Goal: Task Accomplishment & Management: Complete application form

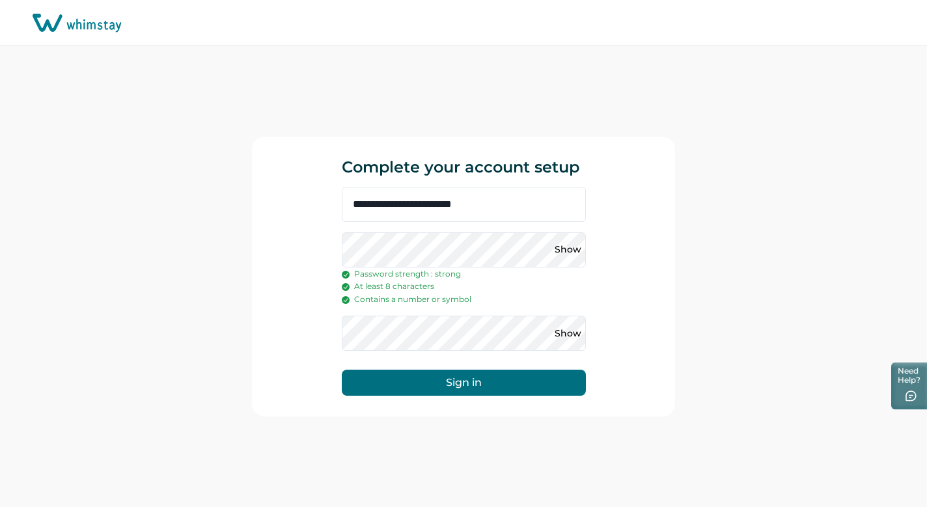
click at [515, 379] on button "Sign in" at bounding box center [464, 383] width 244 height 26
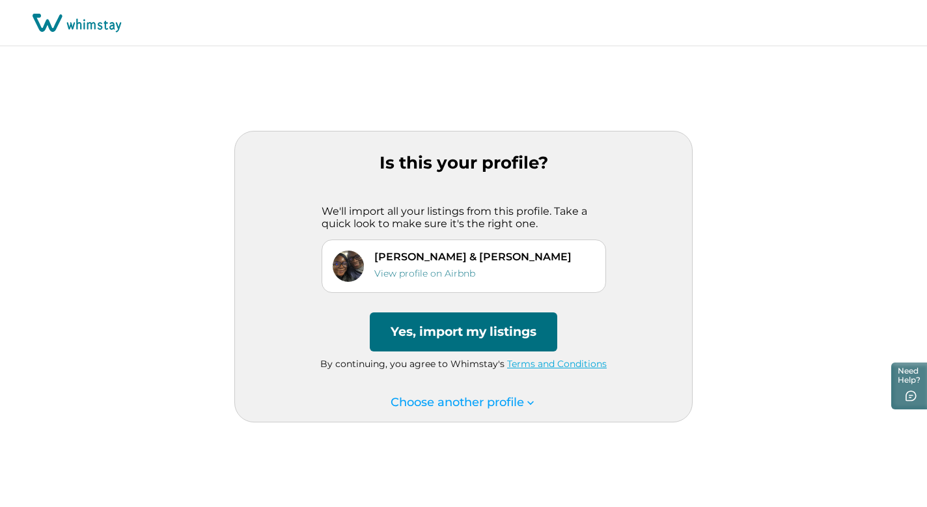
click at [481, 328] on button "Yes, import my listings" at bounding box center [463, 331] width 187 height 39
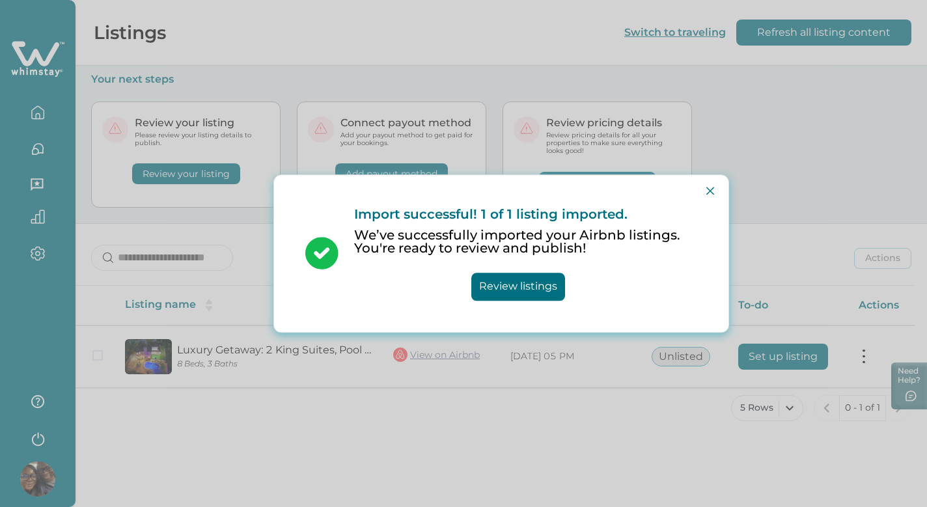
click at [529, 288] on button "Review listings" at bounding box center [518, 287] width 94 height 28
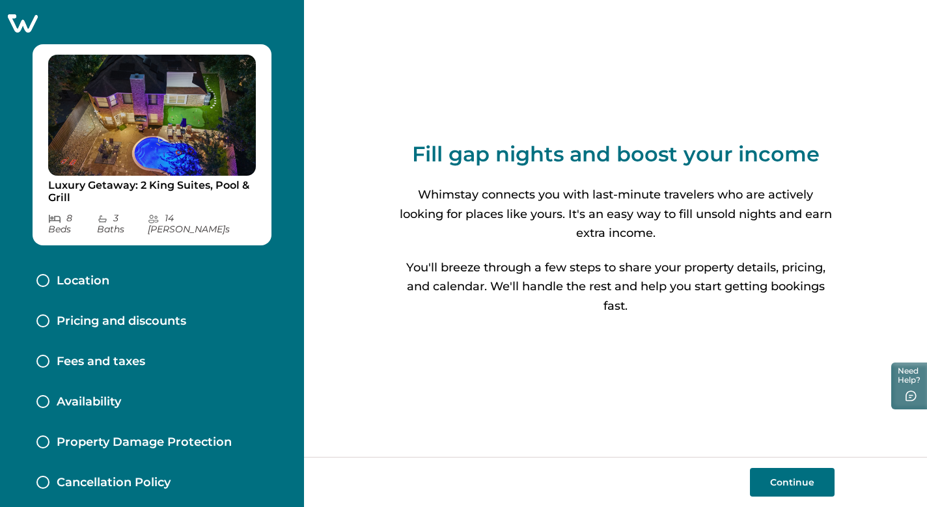
click at [89, 274] on p "Location" at bounding box center [83, 281] width 53 height 14
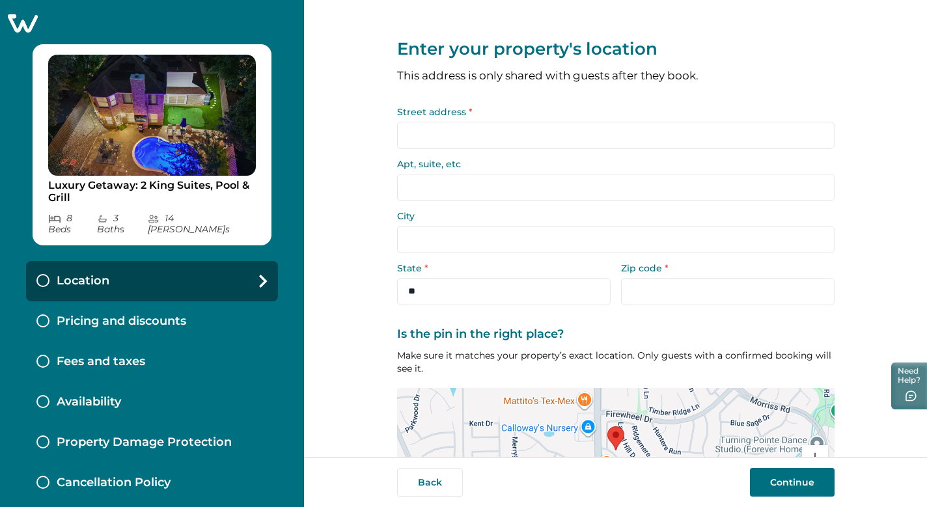
click at [422, 139] on input "Street address *" at bounding box center [615, 135] width 437 height 27
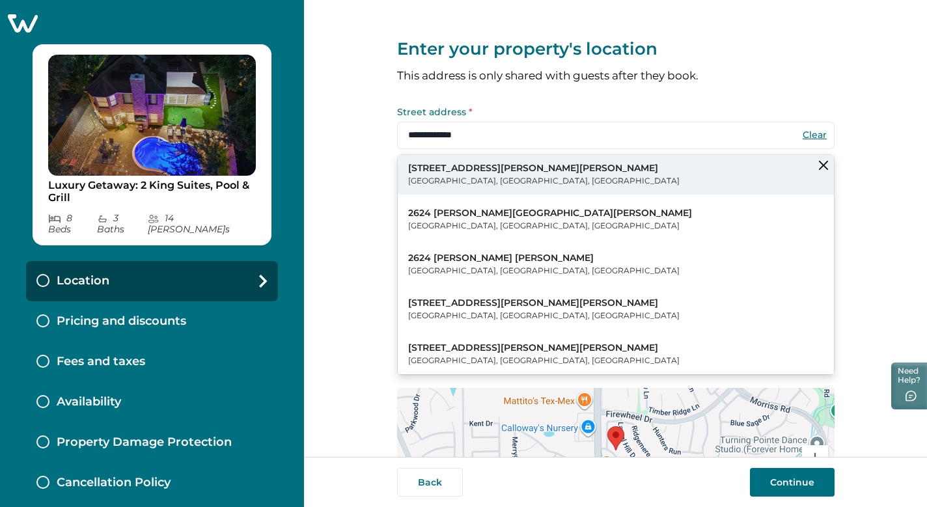
click at [422, 176] on p "[GEOGRAPHIC_DATA], [GEOGRAPHIC_DATA], [GEOGRAPHIC_DATA]" at bounding box center [543, 180] width 271 height 13
type input "**********"
select select "**"
type input "*****"
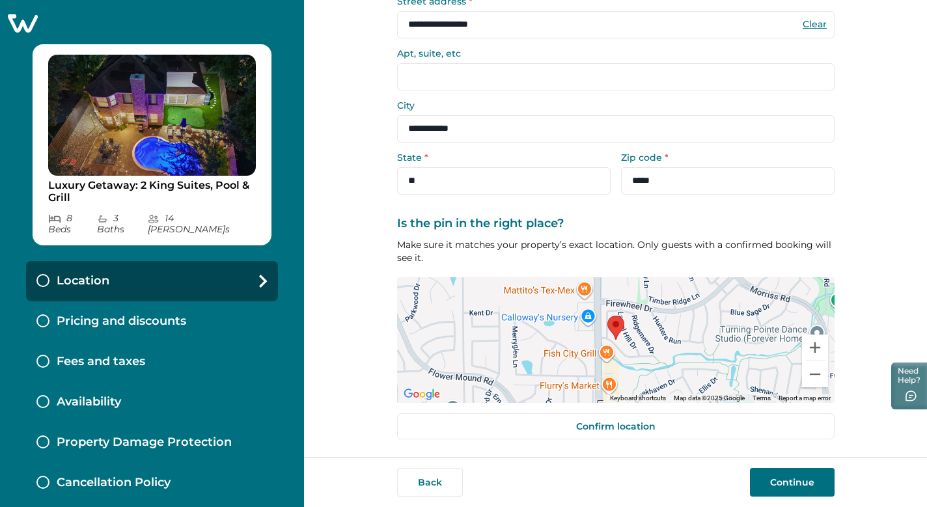
scroll to position [110, 0]
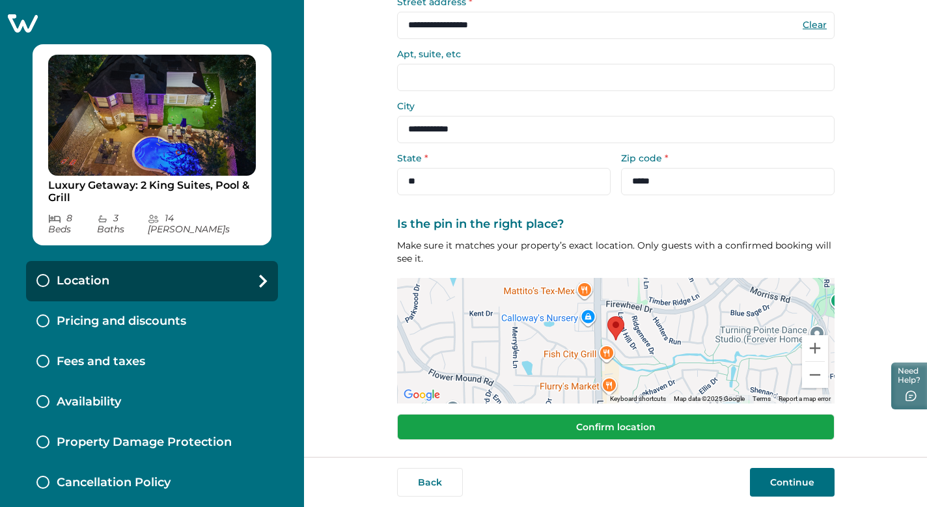
click at [715, 426] on button "Confirm location" at bounding box center [615, 427] width 437 height 26
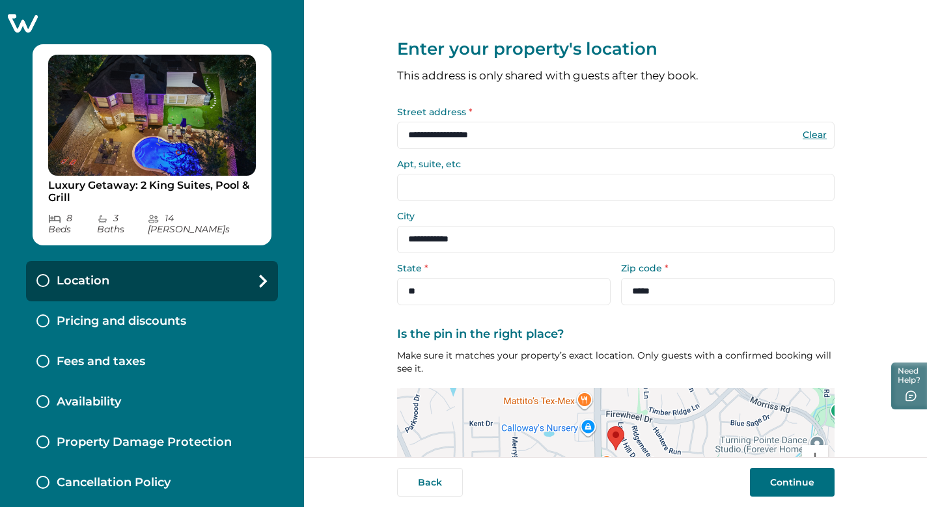
scroll to position [0, 0]
click at [783, 483] on button "Continue" at bounding box center [792, 482] width 85 height 29
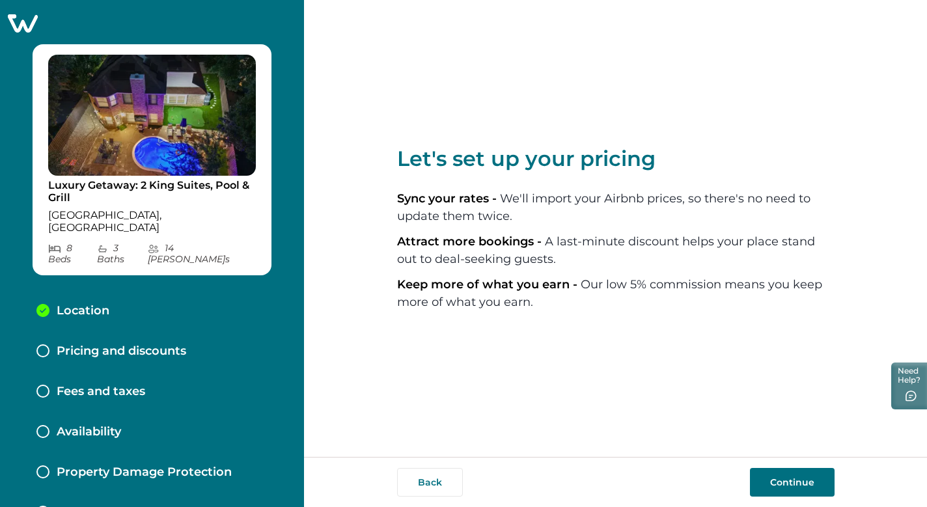
click at [761, 467] on div "Back Continue" at bounding box center [615, 482] width 623 height 50
click at [770, 481] on button "Continue" at bounding box center [792, 482] width 85 height 29
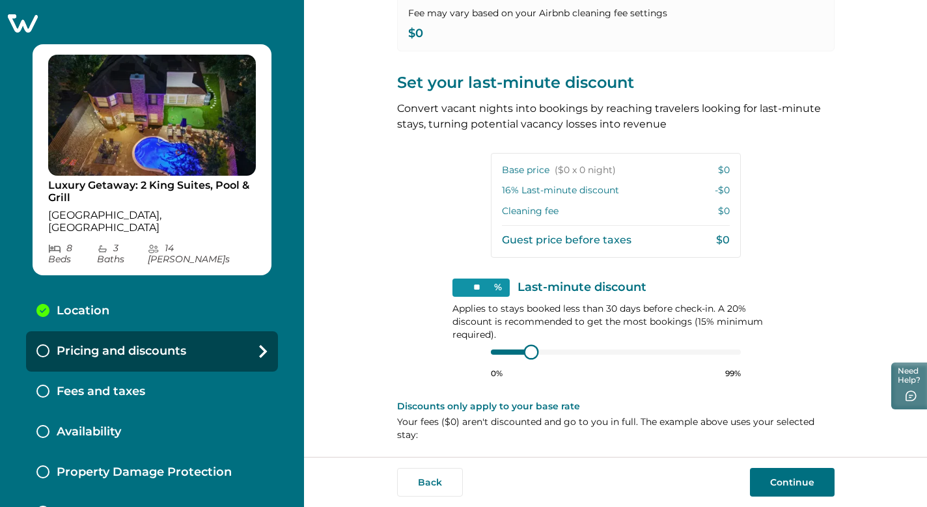
type input "**"
click at [517, 349] on div at bounding box center [616, 352] width 250 height 10
click at [514, 347] on div at bounding box center [616, 352] width 250 height 10
click at [512, 348] on div at bounding box center [616, 352] width 250 height 10
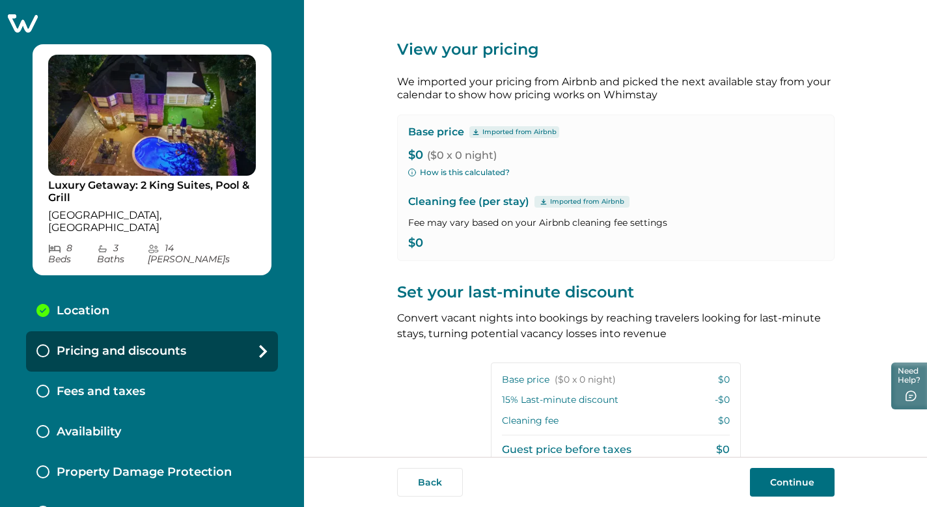
click at [484, 172] on button "How is this calculated?" at bounding box center [459, 173] width 102 height 12
click at [800, 487] on button "Continue" at bounding box center [792, 482] width 85 height 29
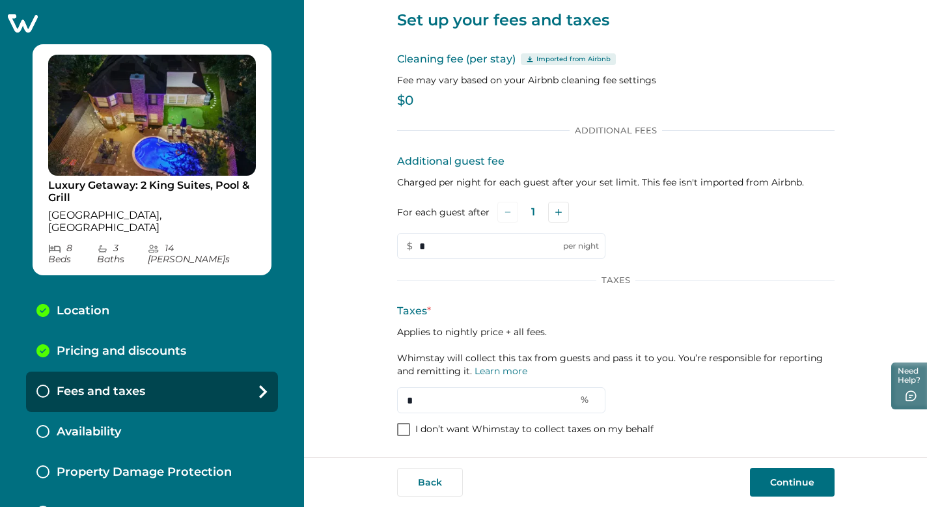
scroll to position [29, 0]
click at [780, 485] on button "Continue" at bounding box center [792, 482] width 85 height 29
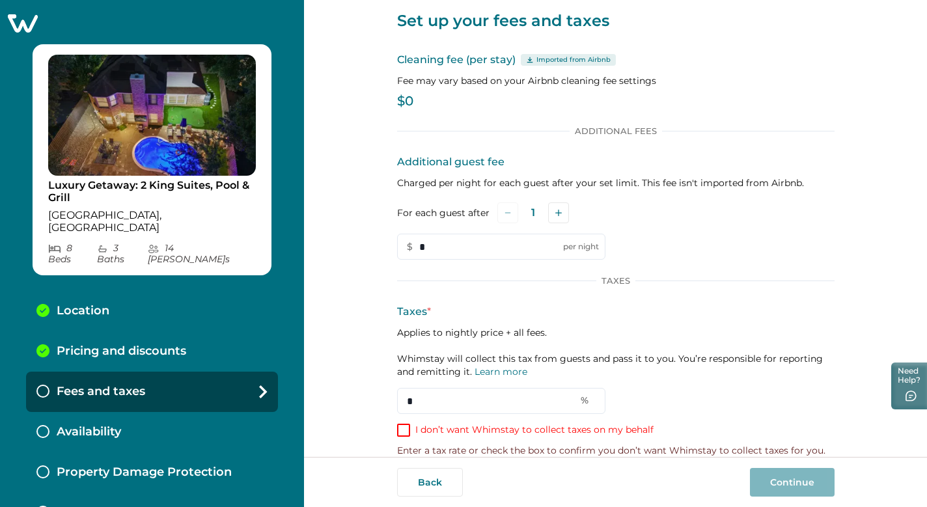
scroll to position [46, 0]
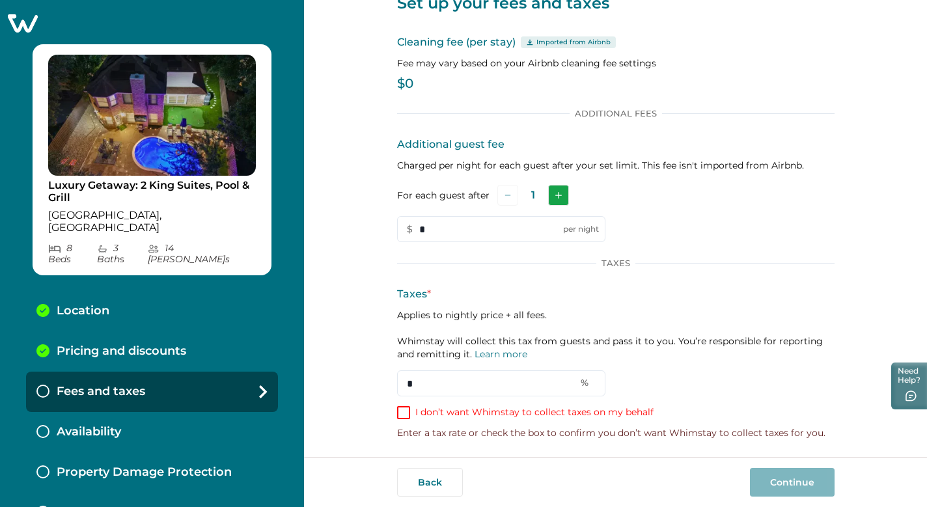
click at [548, 189] on button "Add" at bounding box center [558, 195] width 21 height 21
click at [501, 191] on button "Subtract" at bounding box center [507, 195] width 21 height 21
click at [403, 413] on span at bounding box center [403, 412] width 13 height 13
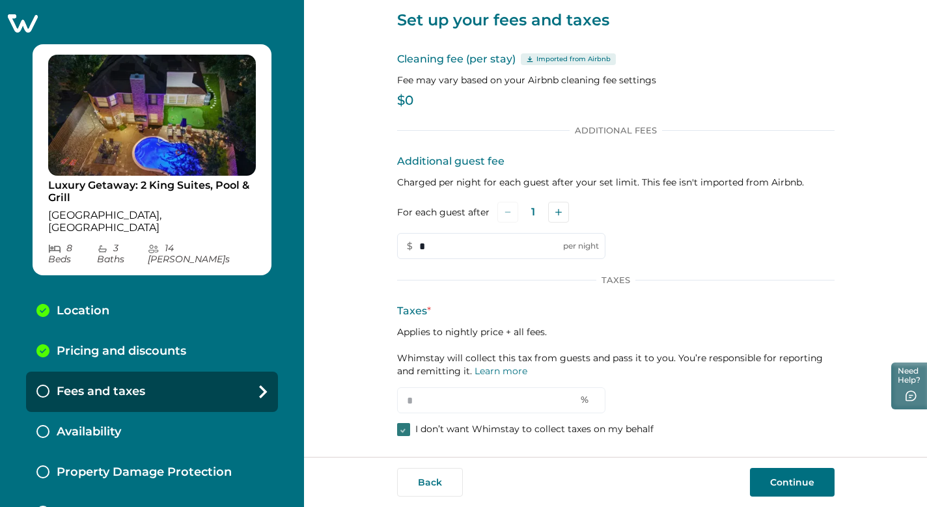
scroll to position [29, 0]
click at [405, 427] on span at bounding box center [403, 430] width 13 height 13
click at [525, 406] on input "*" at bounding box center [501, 401] width 208 height 26
click at [671, 381] on div "Taxes * Applies to nightly price + all fees. Whimstay will collect this tax fro…" at bounding box center [615, 359] width 437 height 110
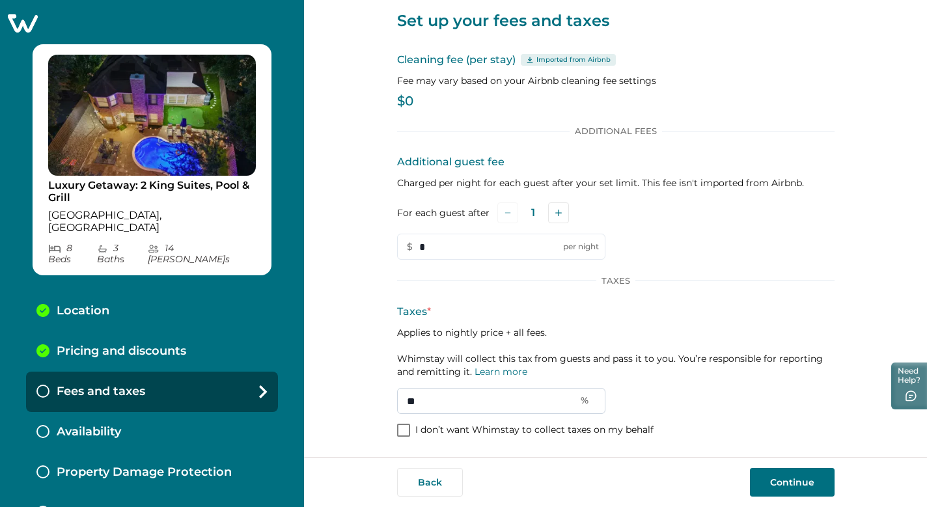
click at [440, 403] on input "**" at bounding box center [501, 401] width 208 height 26
type input "*"
click at [660, 390] on div "Taxes * Applies to nightly price + all fees. Whimstay will collect this tax fro…" at bounding box center [615, 359] width 437 height 110
click at [423, 402] on input "**" at bounding box center [501, 401] width 208 height 26
type input "*"
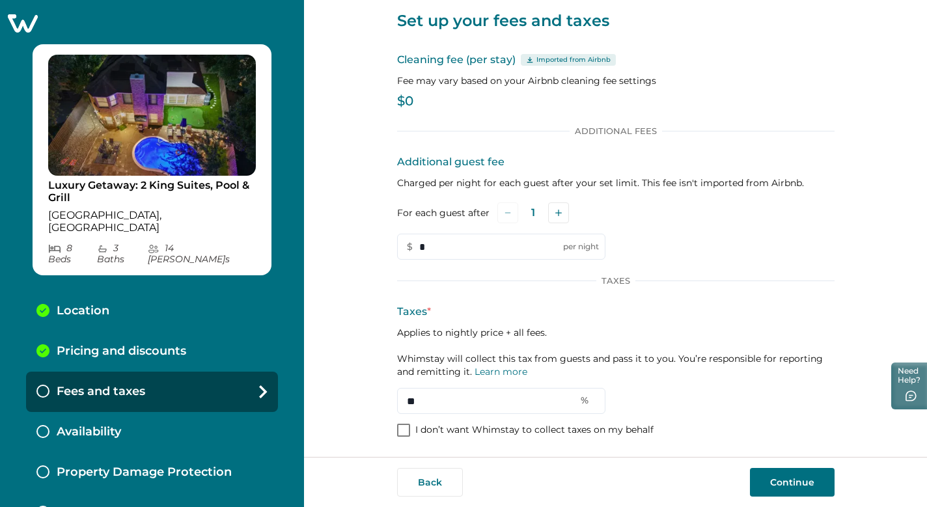
type input "**"
click at [763, 474] on button "Continue" at bounding box center [792, 482] width 85 height 29
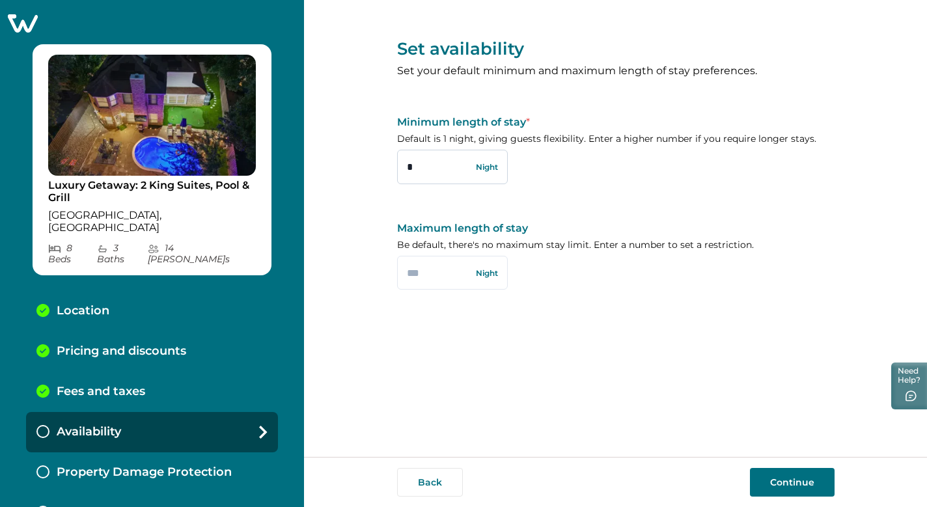
click at [418, 165] on input "*" at bounding box center [452, 167] width 111 height 34
type input "*"
click at [554, 187] on div "Set availability Set your default minimum and maximum length of stay preference…" at bounding box center [615, 160] width 437 height 321
click at [765, 476] on button "Continue" at bounding box center [792, 482] width 85 height 29
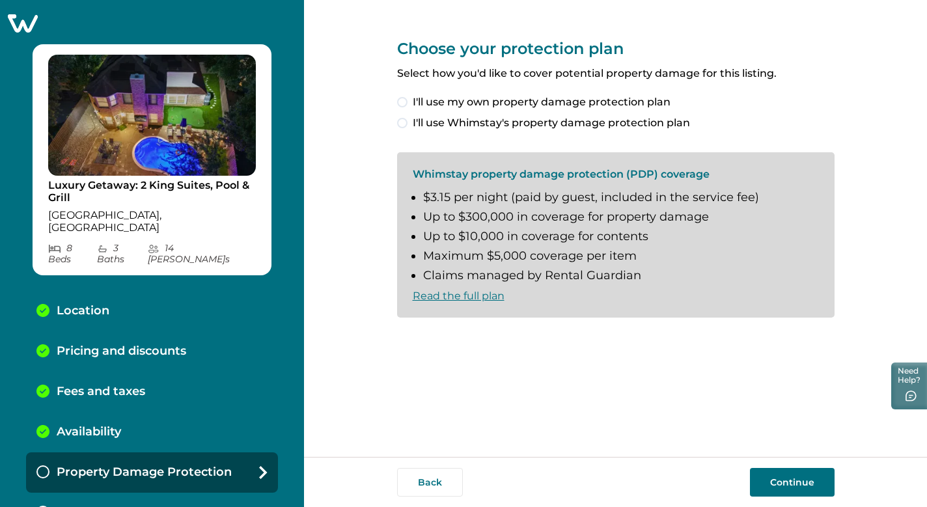
click at [405, 122] on span at bounding box center [402, 123] width 10 height 10
click at [407, 336] on span at bounding box center [402, 339] width 10 height 10
click at [756, 480] on button "Continue" at bounding box center [792, 482] width 85 height 29
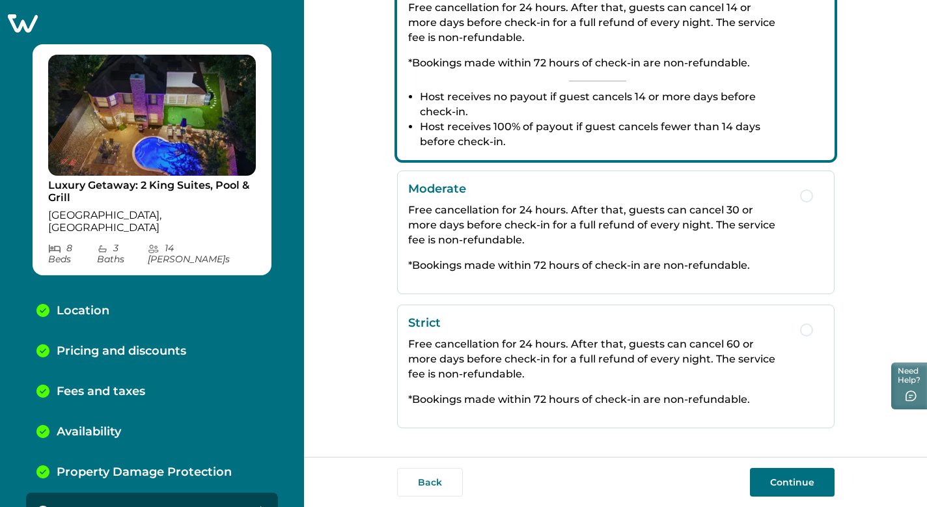
scroll to position [255, 0]
click at [806, 203] on button "Moderate Free cancellation for 24 hours. After that, guests can cancel 30 or mo…" at bounding box center [615, 232] width 437 height 124
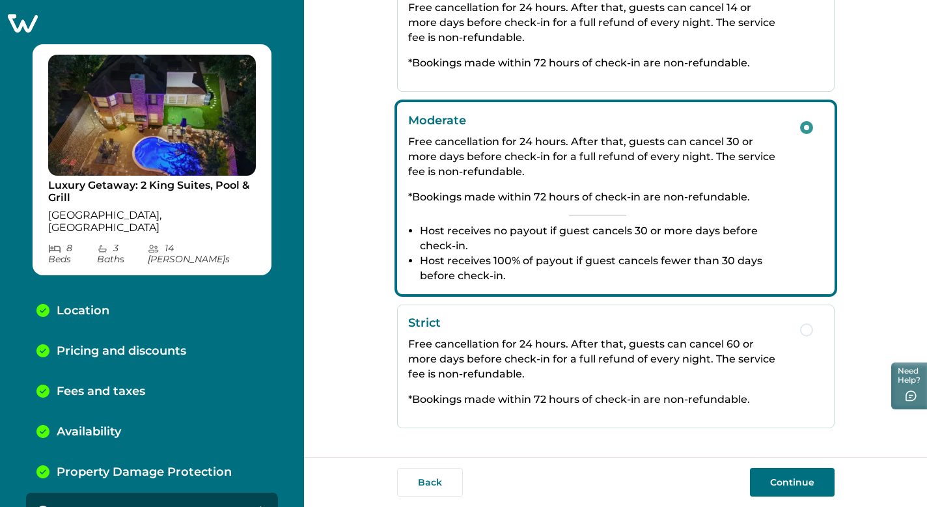
scroll to position [0, 0]
click at [802, 473] on button "Continue" at bounding box center [792, 482] width 85 height 29
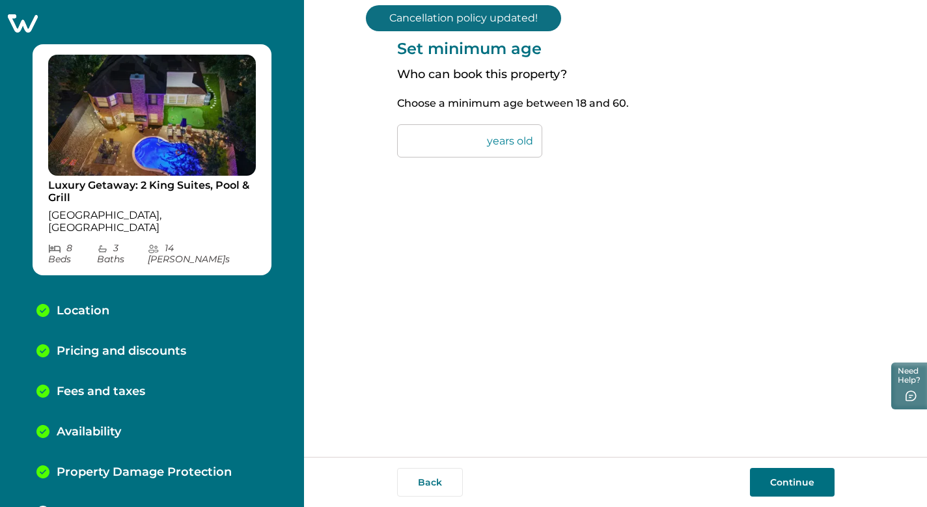
scroll to position [37, 0]
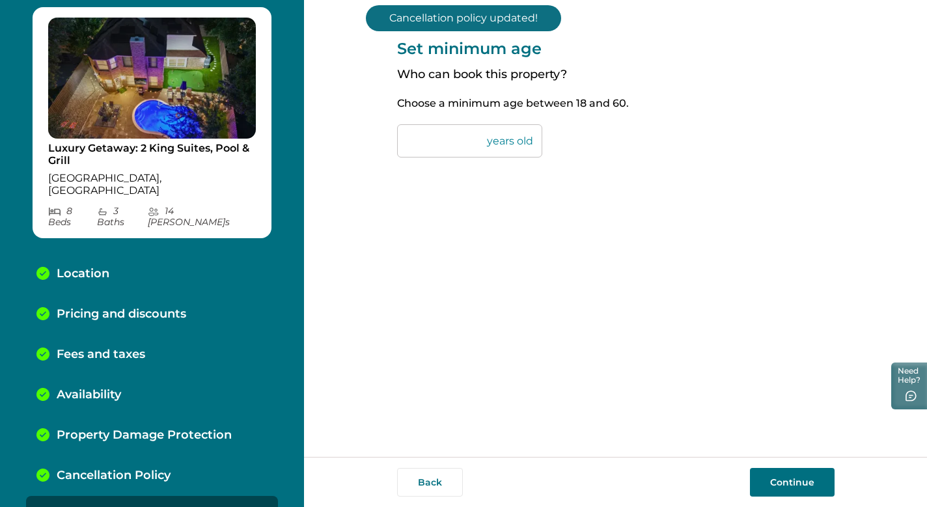
click at [424, 141] on input "**" at bounding box center [469, 140] width 145 height 33
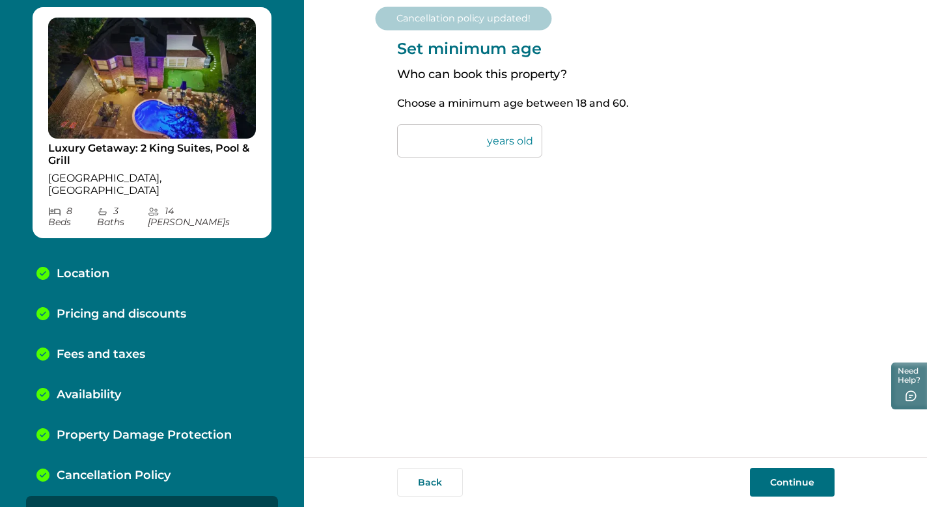
type input "*"
type input "**"
click at [777, 470] on button "Continue" at bounding box center [792, 482] width 85 height 29
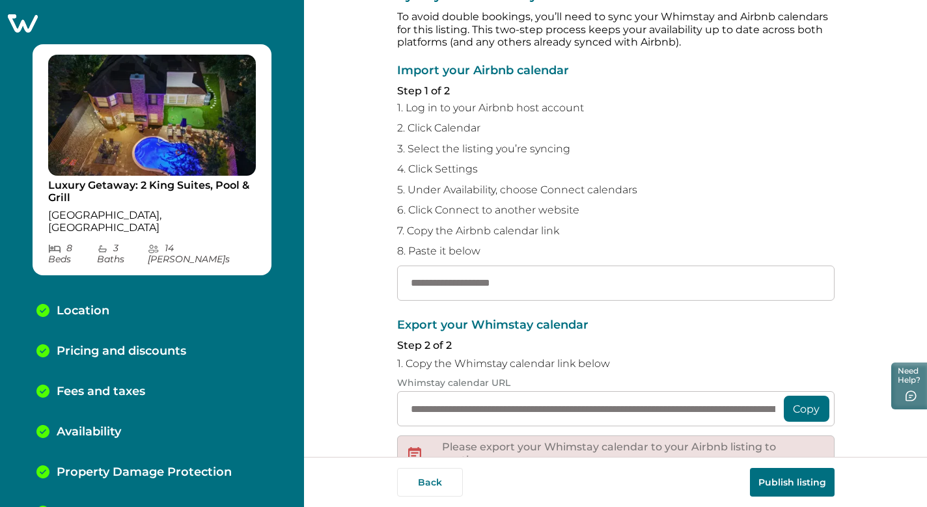
scroll to position [55, 0]
